Goal: Find contact information: Find contact information

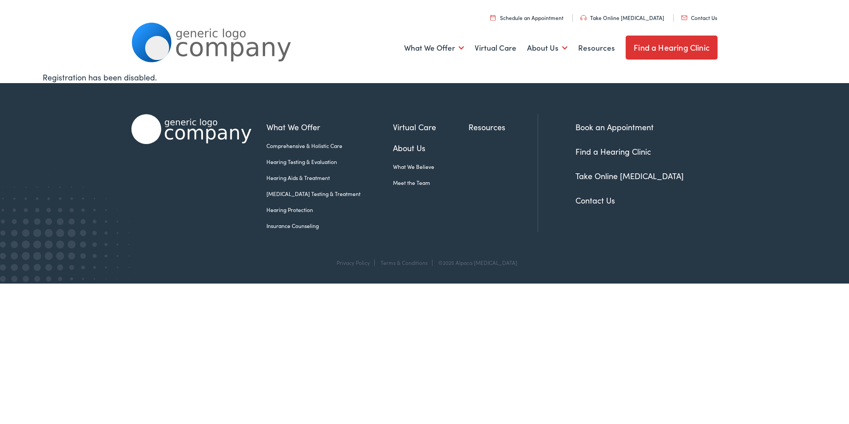
click at [301, 226] on link "Insurance Counseling" at bounding box center [329, 226] width 127 height 8
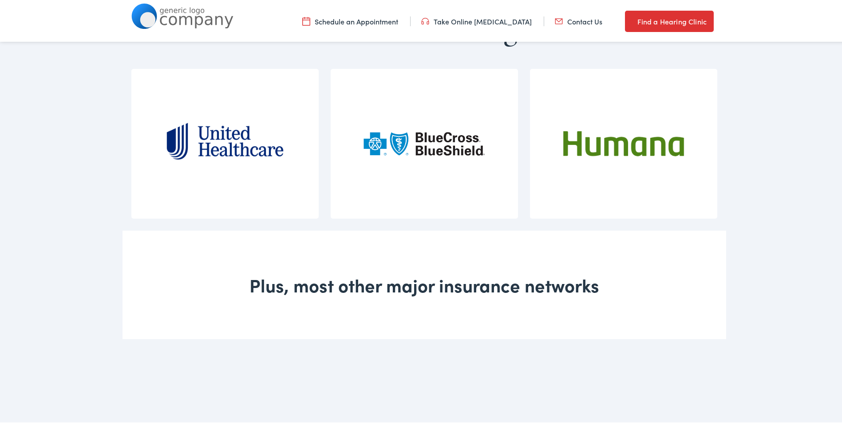
scroll to position [716, 0]
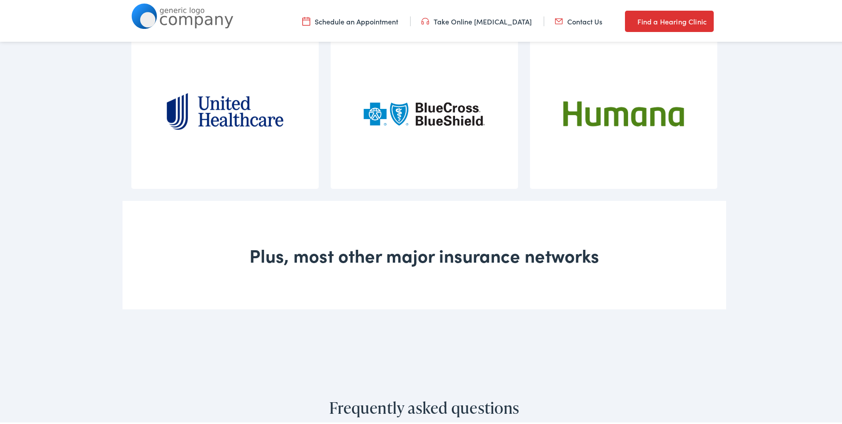
click at [545, 265] on div "Plus, most other major insurance networks" at bounding box center [425, 253] width 604 height 108
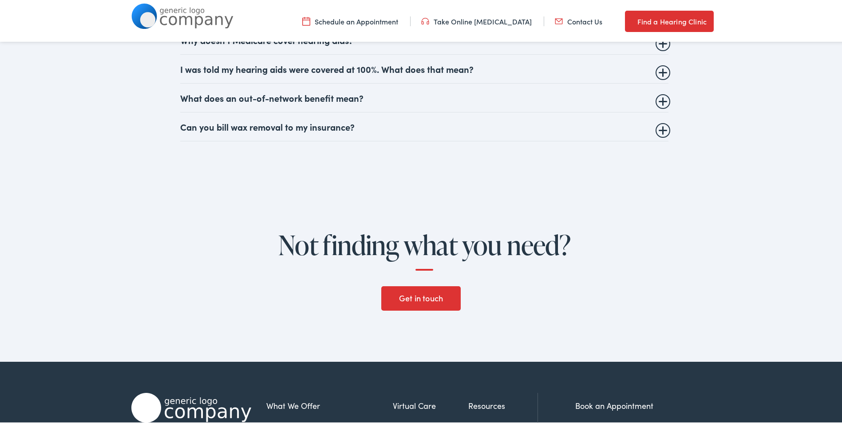
scroll to position [1212, 0]
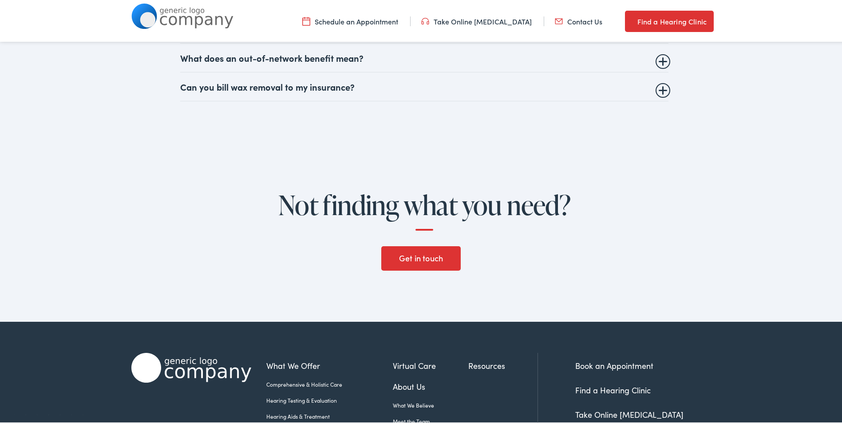
click at [443, 250] on link "Get in touch" at bounding box center [420, 256] width 79 height 25
